Goal: Download file/media

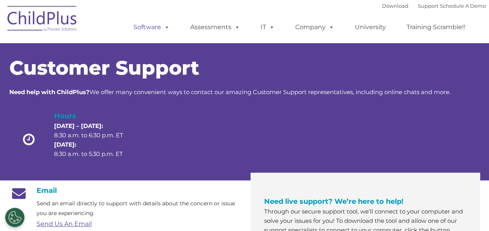
click at [141, 26] on link "Software" at bounding box center [152, 27] width 52 height 16
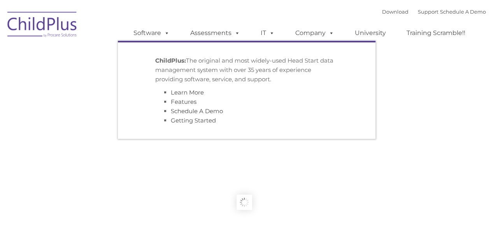
type input ""
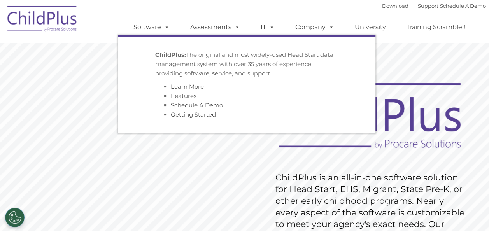
click at [173, 57] on strong "ChildPlus:" at bounding box center [170, 54] width 31 height 7
click at [171, 55] on strong "ChildPlus:" at bounding box center [170, 54] width 31 height 7
click at [153, 25] on link "Software" at bounding box center [152, 27] width 52 height 16
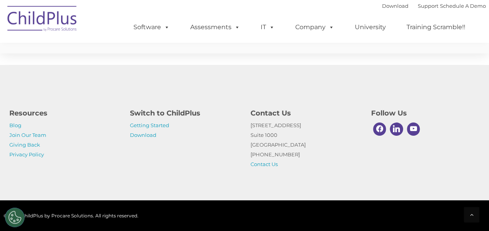
scroll to position [1971, 0]
click at [142, 134] on link "Download" at bounding box center [143, 135] width 26 height 6
